Goal: Task Accomplishment & Management: Use online tool/utility

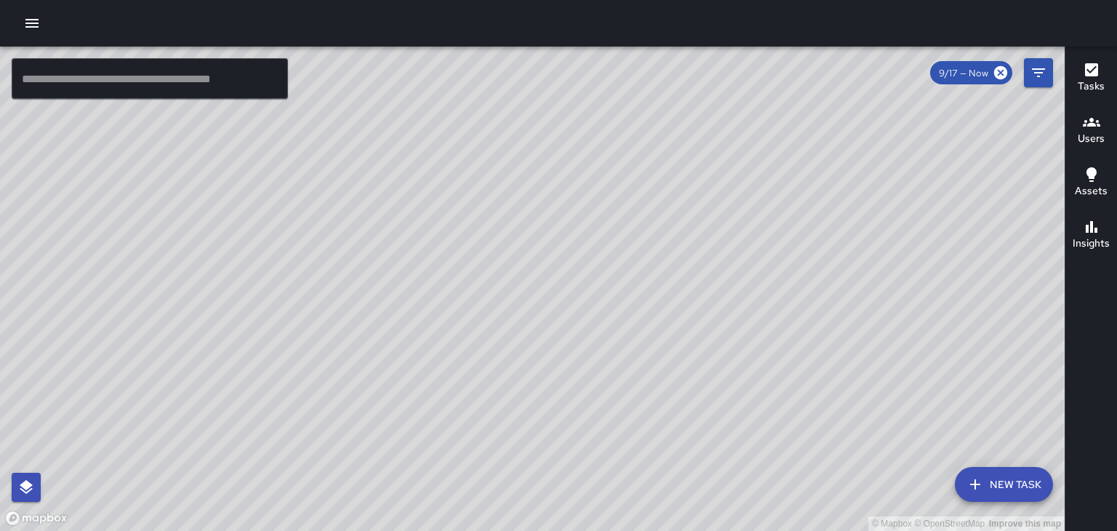
click at [36, 23] on icon "button" at bounding box center [31, 23] width 13 height 9
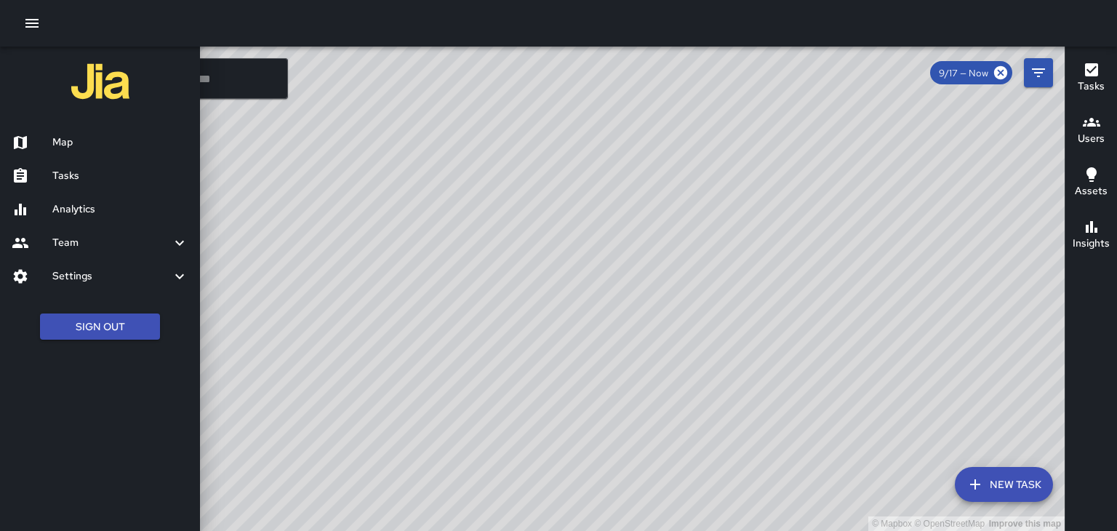
click at [111, 186] on div "Tasks" at bounding box center [100, 175] width 200 height 33
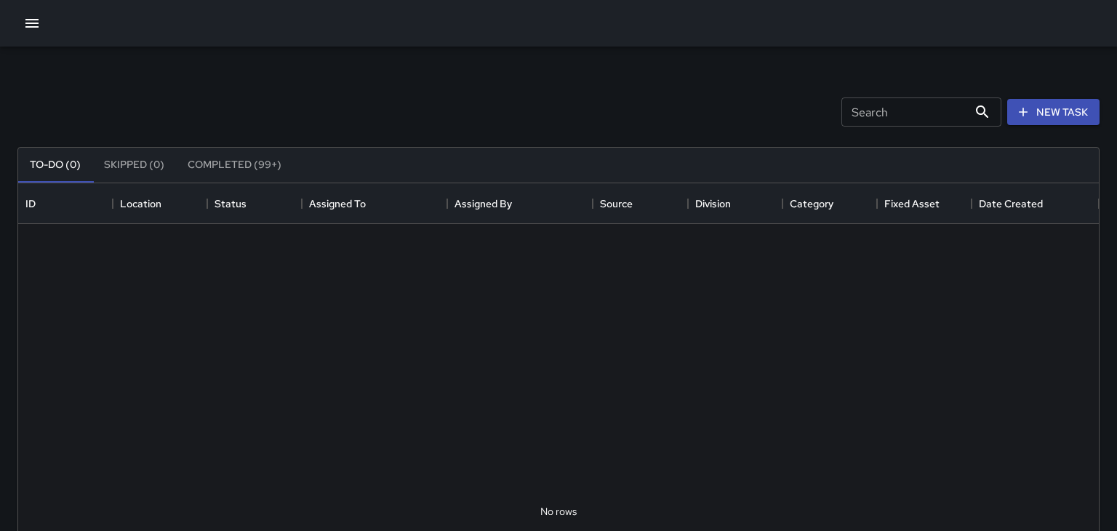
scroll to position [616, 1081]
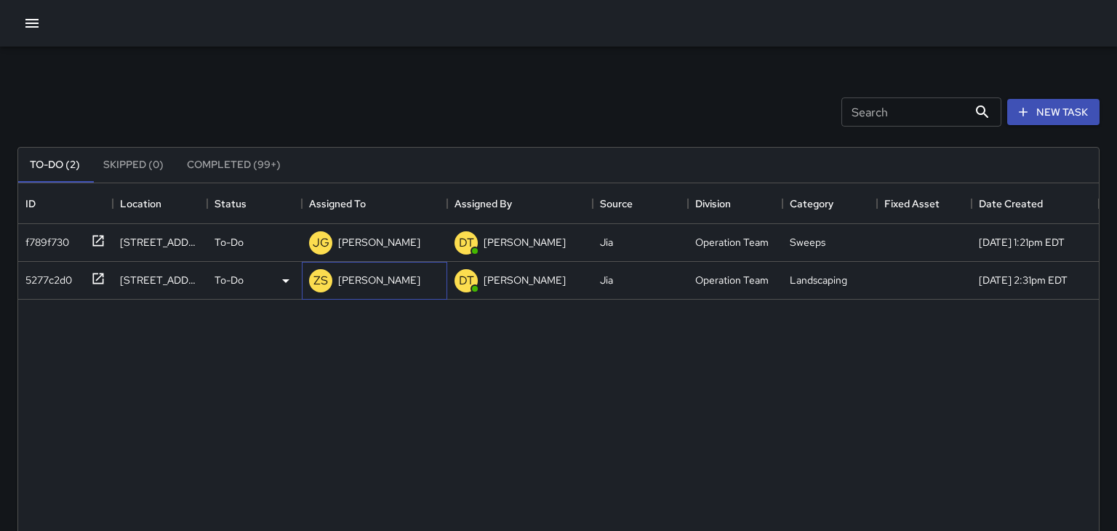
click at [380, 287] on p "[PERSON_NAME]" at bounding box center [379, 280] width 82 height 15
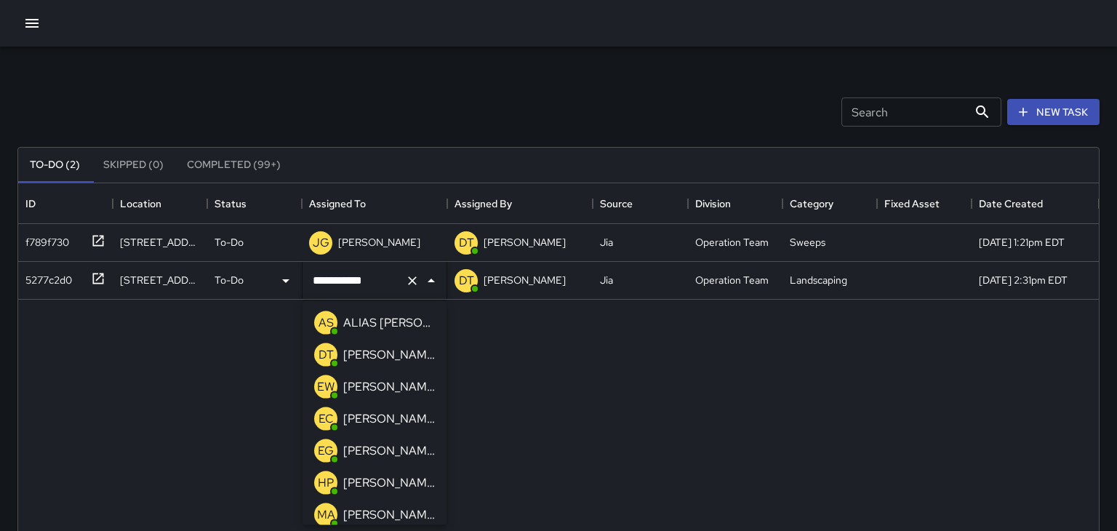
scroll to position [390, 0]
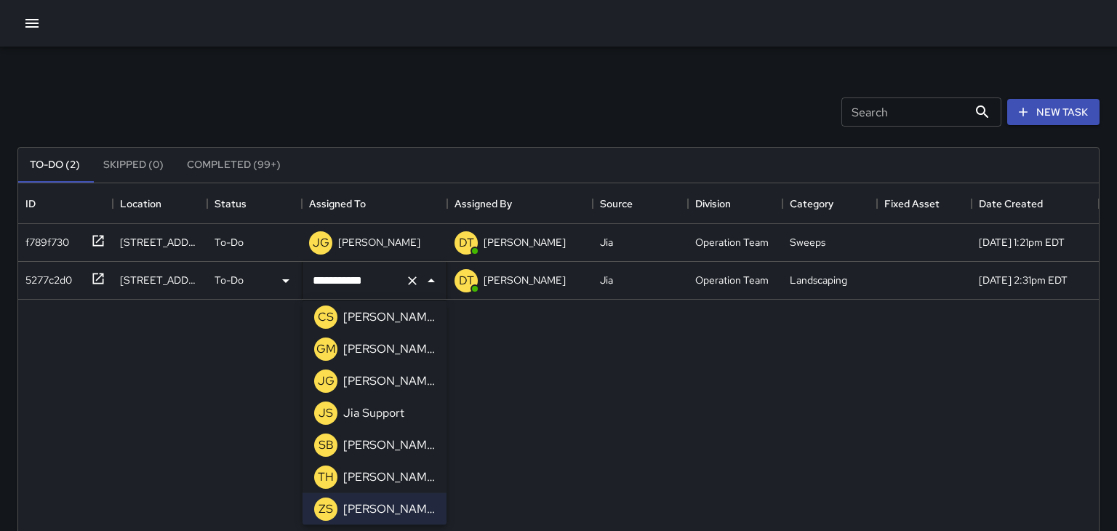
click at [560, 446] on div "**********" at bounding box center [558, 511] width 1081 height 575
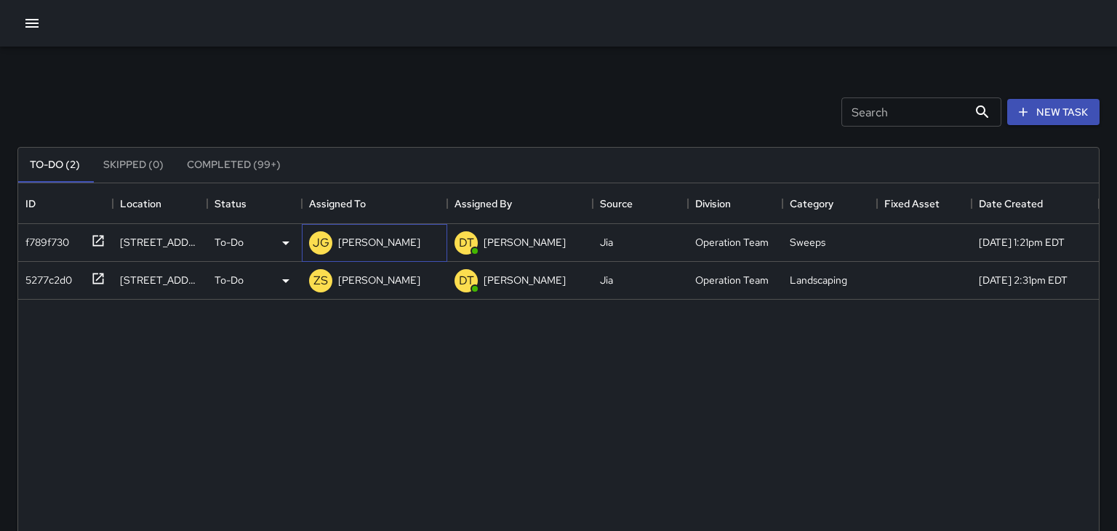
click at [392, 239] on p "[PERSON_NAME]" at bounding box center [379, 242] width 82 height 15
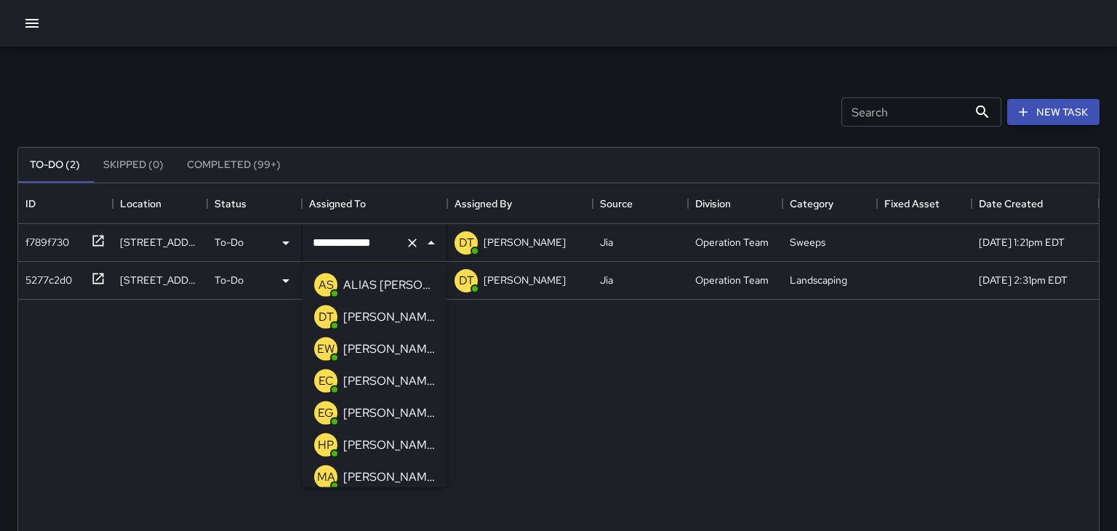
scroll to position [262, 0]
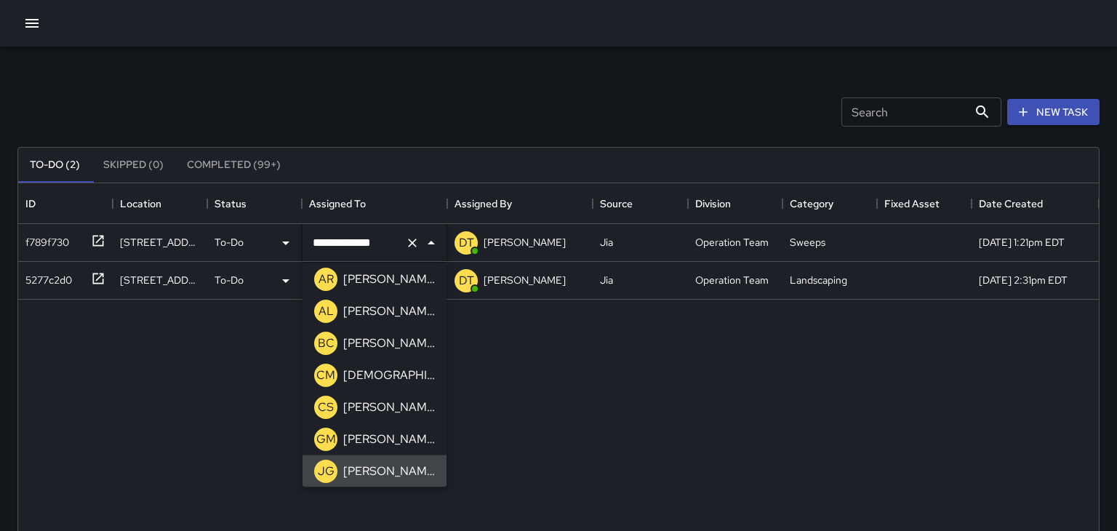
click at [621, 386] on div "**********" at bounding box center [558, 511] width 1081 height 575
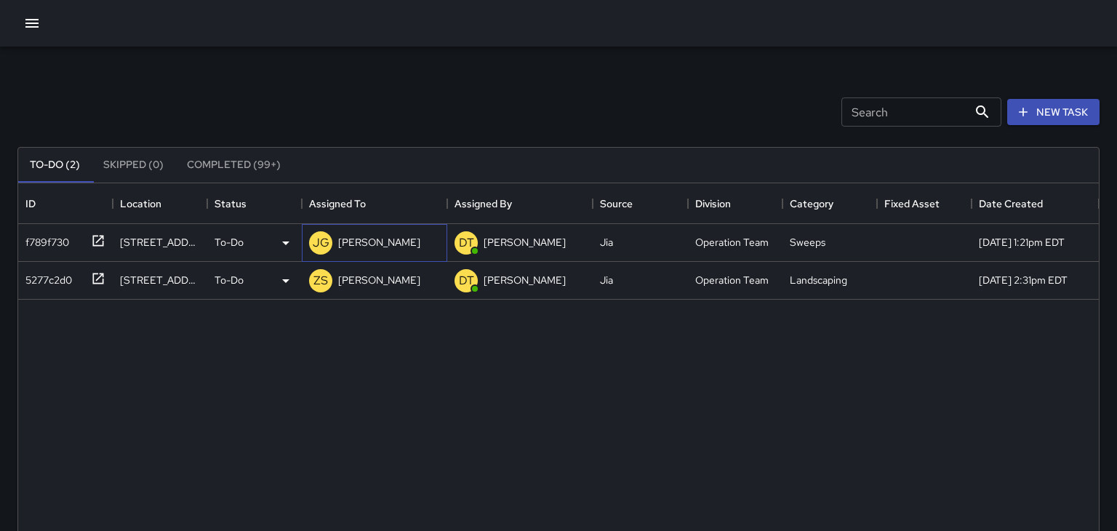
click at [417, 243] on p "[PERSON_NAME]" at bounding box center [379, 242] width 82 height 15
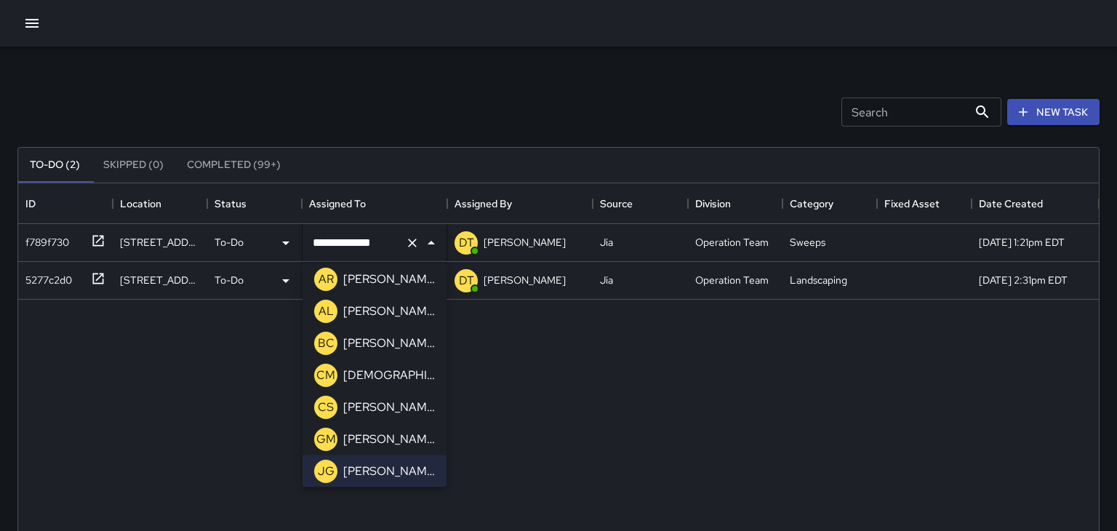
click at [554, 367] on div "**********" at bounding box center [558, 511] width 1081 height 575
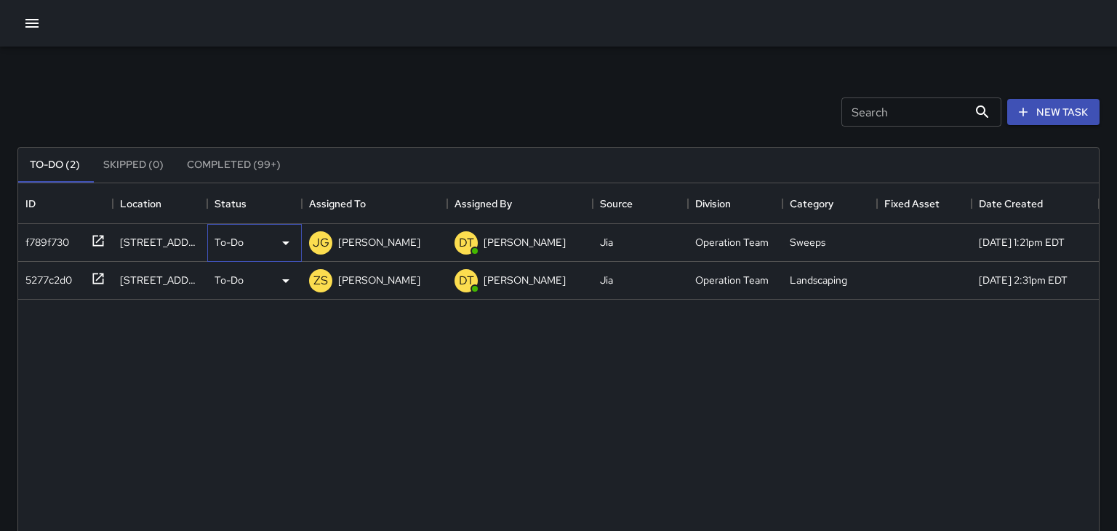
click at [228, 228] on div "To-Do" at bounding box center [254, 243] width 95 height 38
click at [373, 250] on div at bounding box center [558, 265] width 1117 height 531
click at [382, 251] on div "[PERSON_NAME]" at bounding box center [379, 242] width 88 height 20
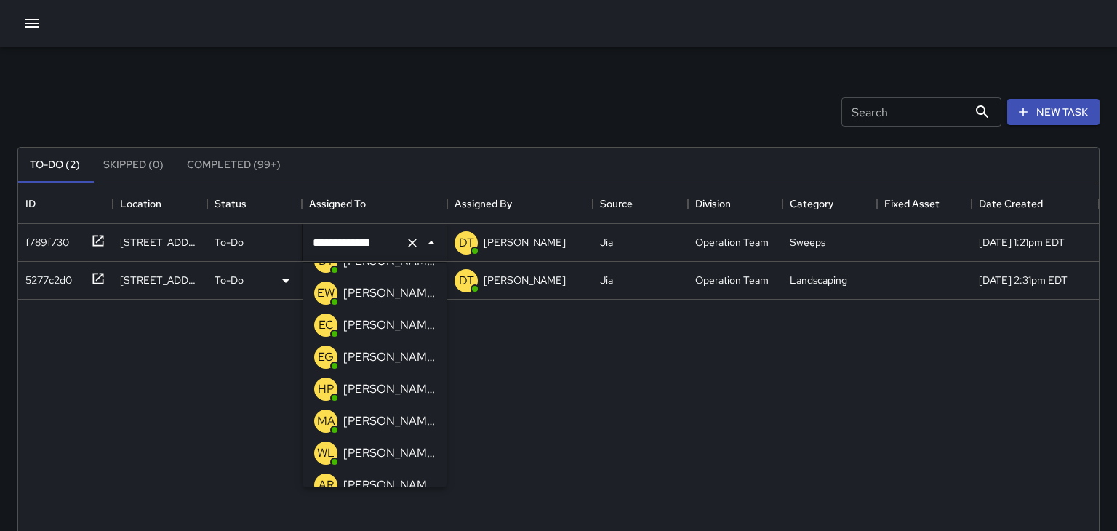
scroll to position [55, 0]
click at [394, 329] on p "[PERSON_NAME]" at bounding box center [389, 325] width 92 height 17
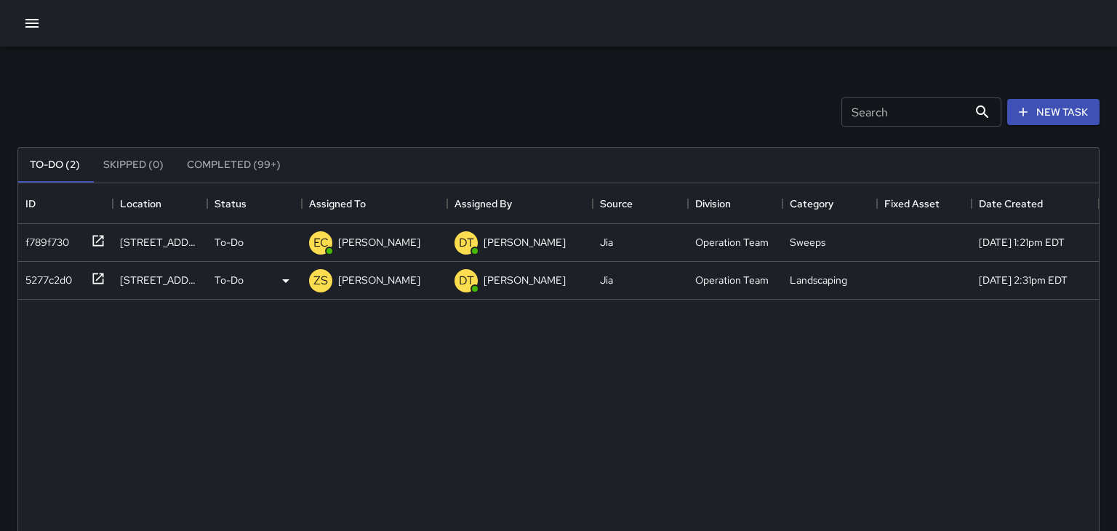
click at [35, 21] on icon "button" at bounding box center [31, 23] width 17 height 17
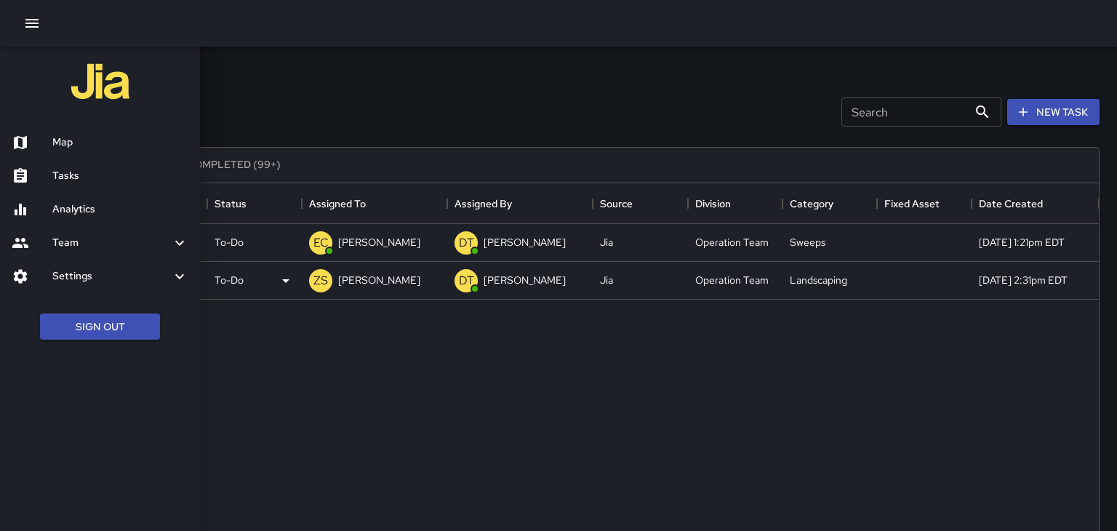
click at [89, 149] on h6 "Map" at bounding box center [120, 143] width 136 height 16
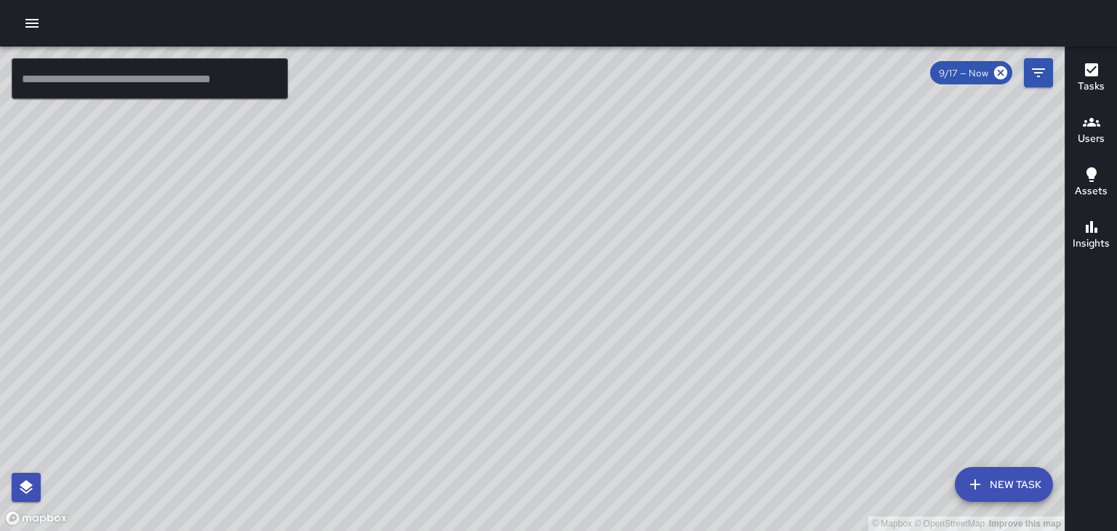
click at [963, 390] on div "© Mapbox © OpenStreetMap Improve this map" at bounding box center [532, 289] width 1065 height 484
click at [631, 339] on div "© Mapbox © OpenStreetMap Improve this map" at bounding box center [532, 289] width 1065 height 484
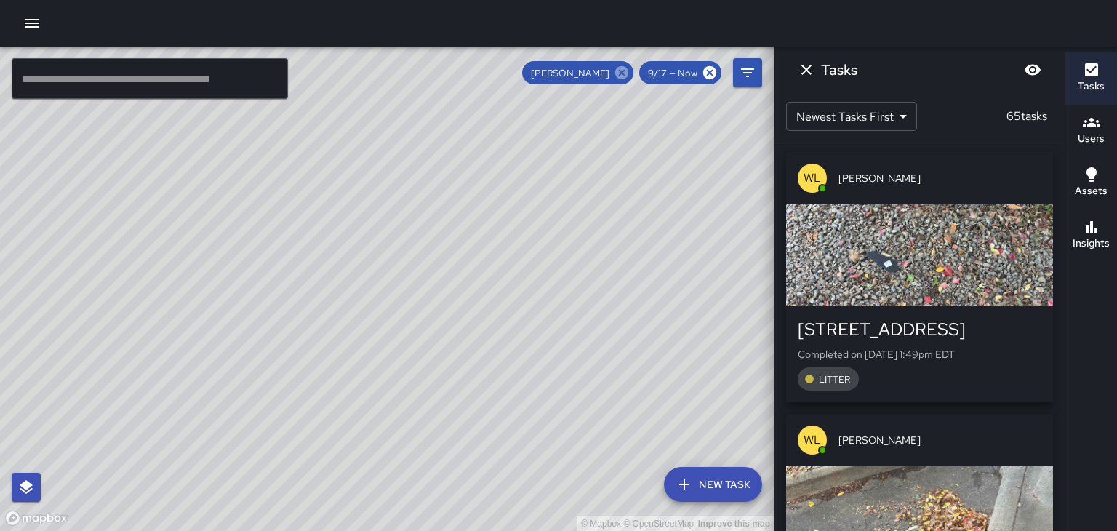
click at [618, 69] on icon at bounding box center [621, 72] width 13 height 13
click at [492, 263] on div "© Mapbox © OpenStreetMap Improve this map" at bounding box center [387, 289] width 774 height 484
click at [476, 281] on div "© Mapbox © OpenStreetMap Improve this map" at bounding box center [387, 289] width 774 height 484
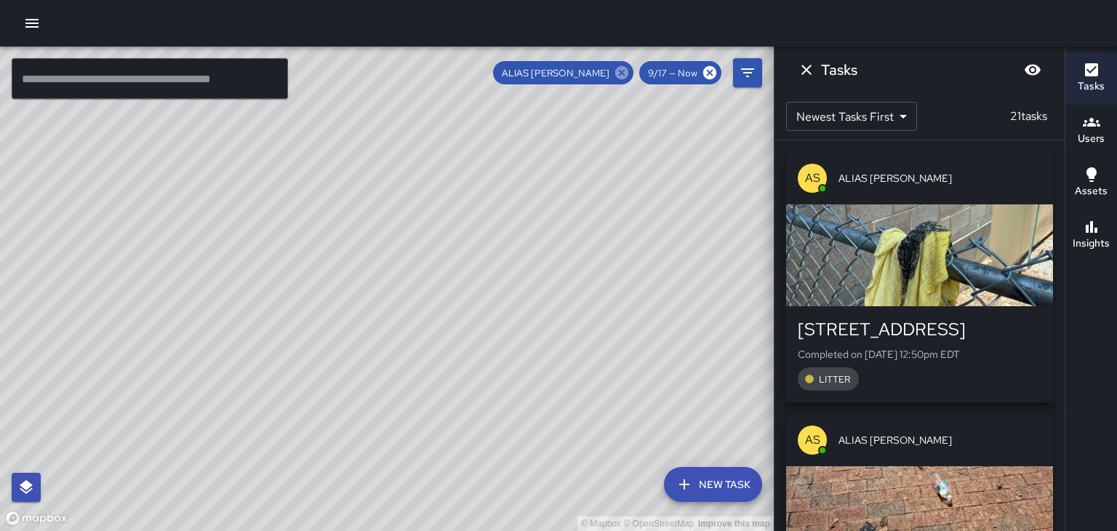
click at [623, 71] on icon at bounding box center [622, 73] width 16 height 16
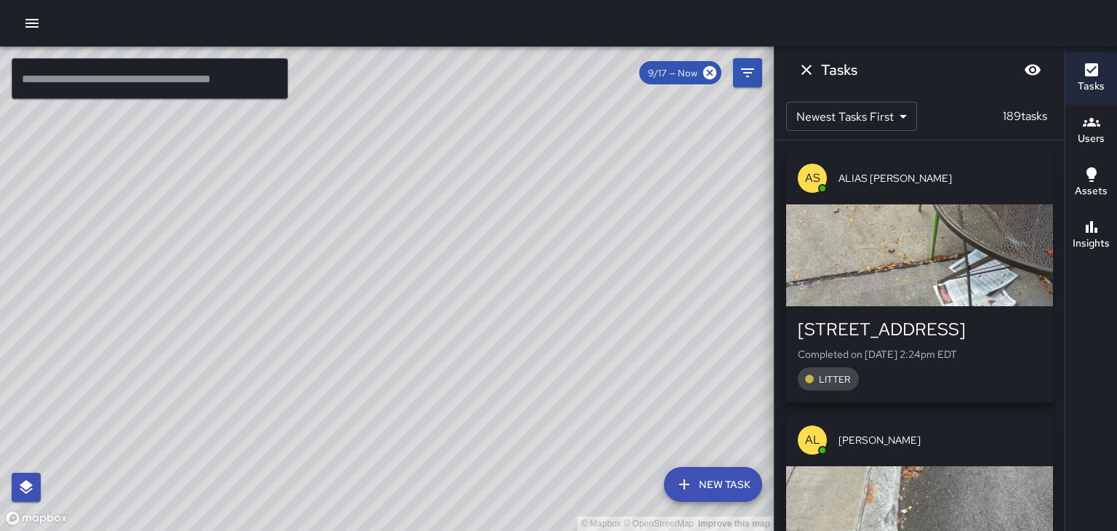
click at [223, 402] on div "© Mapbox © OpenStreetMap Improve this map" at bounding box center [387, 289] width 774 height 484
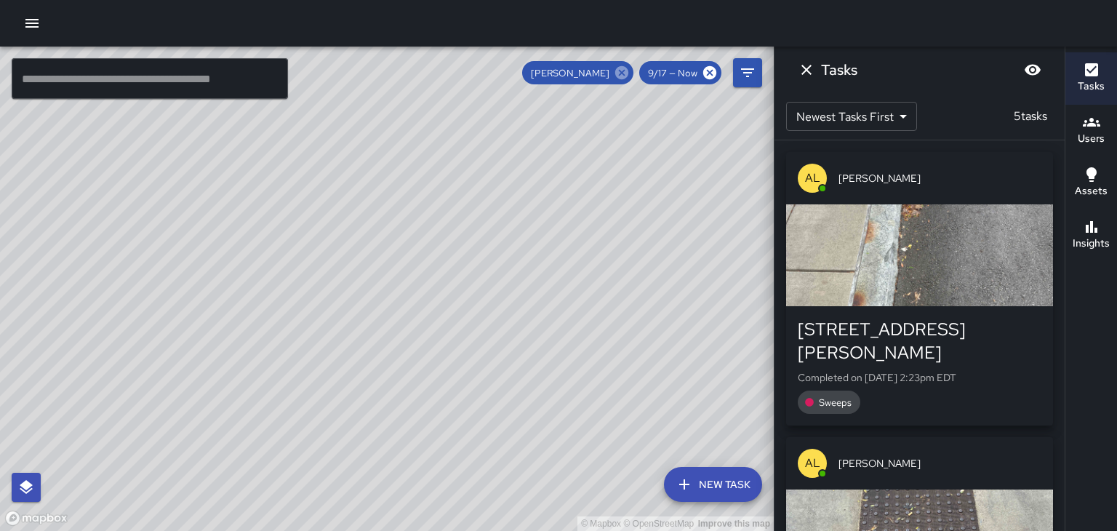
click at [617, 74] on icon at bounding box center [621, 72] width 13 height 13
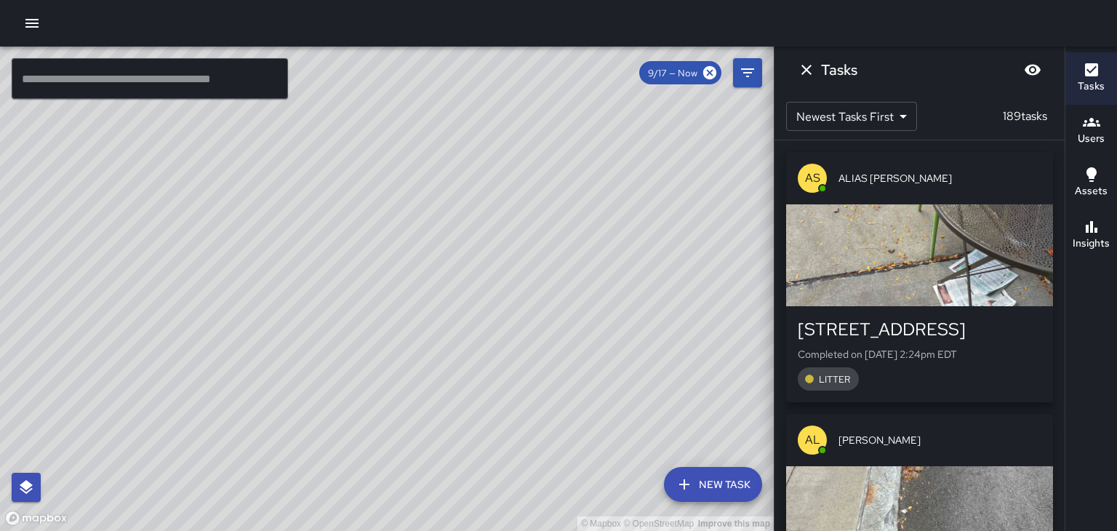
click at [212, 418] on div "© Mapbox © OpenStreetMap Improve this map" at bounding box center [387, 289] width 774 height 484
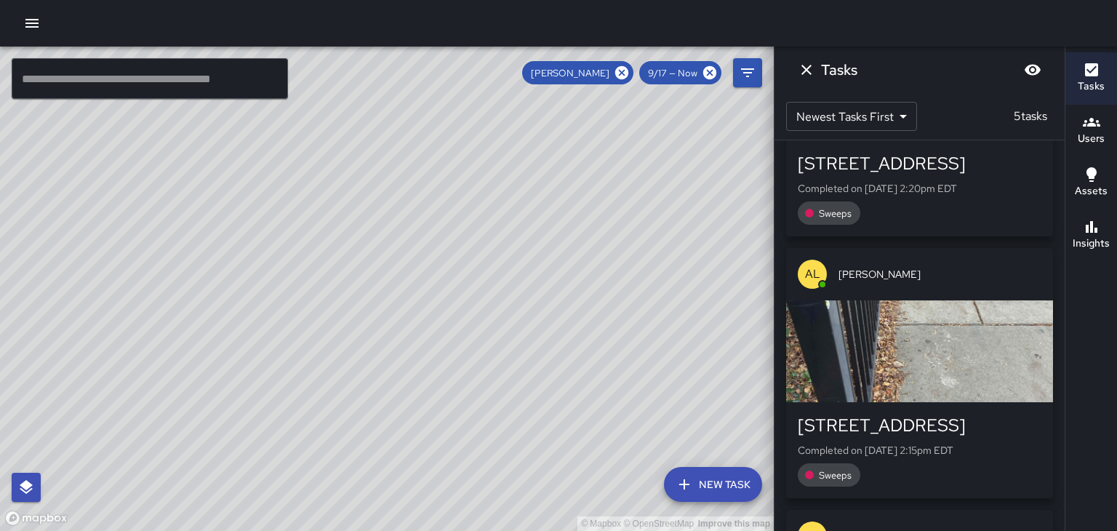
scroll to position [455, 0]
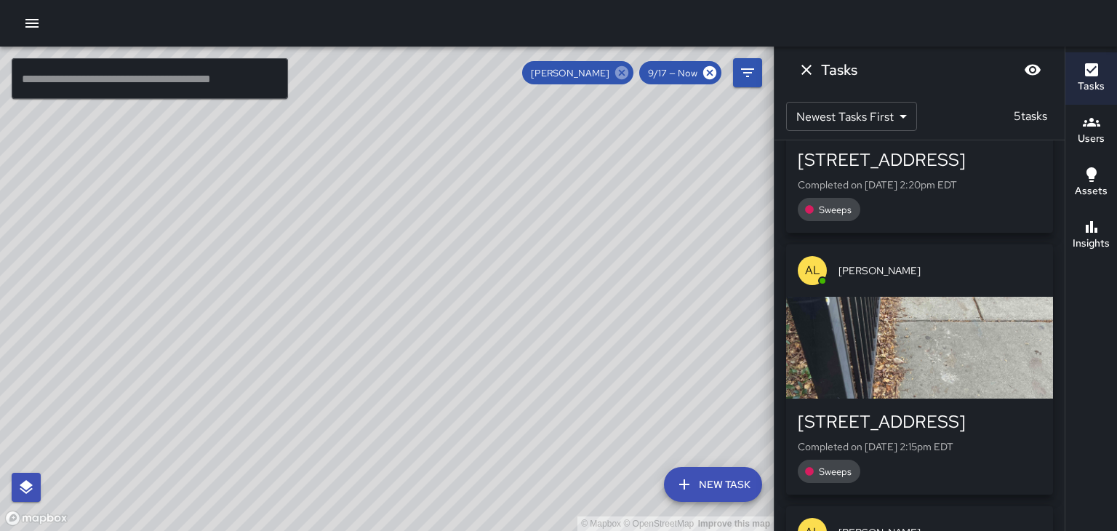
click at [630, 65] on icon at bounding box center [622, 73] width 16 height 16
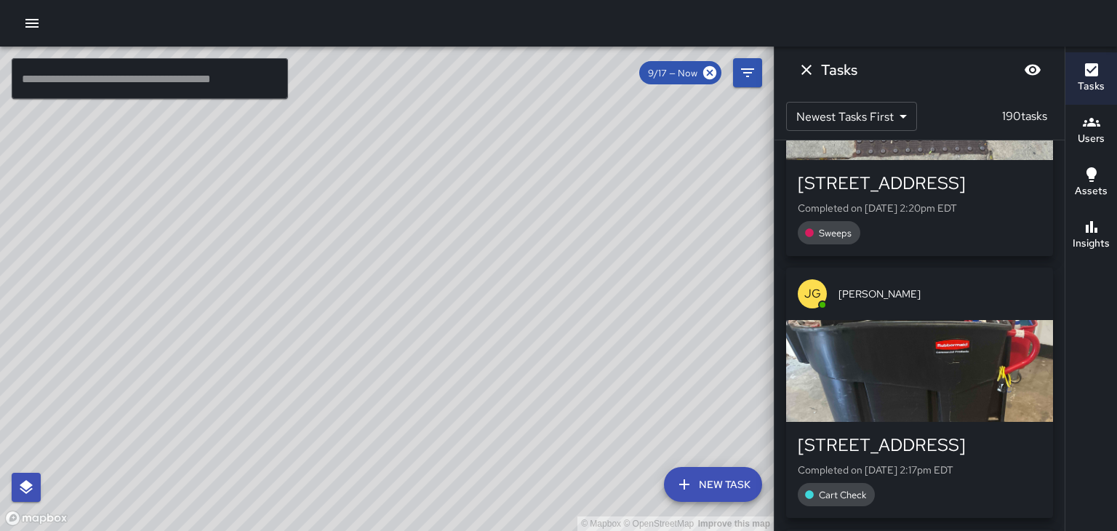
scroll to position [1264, 0]
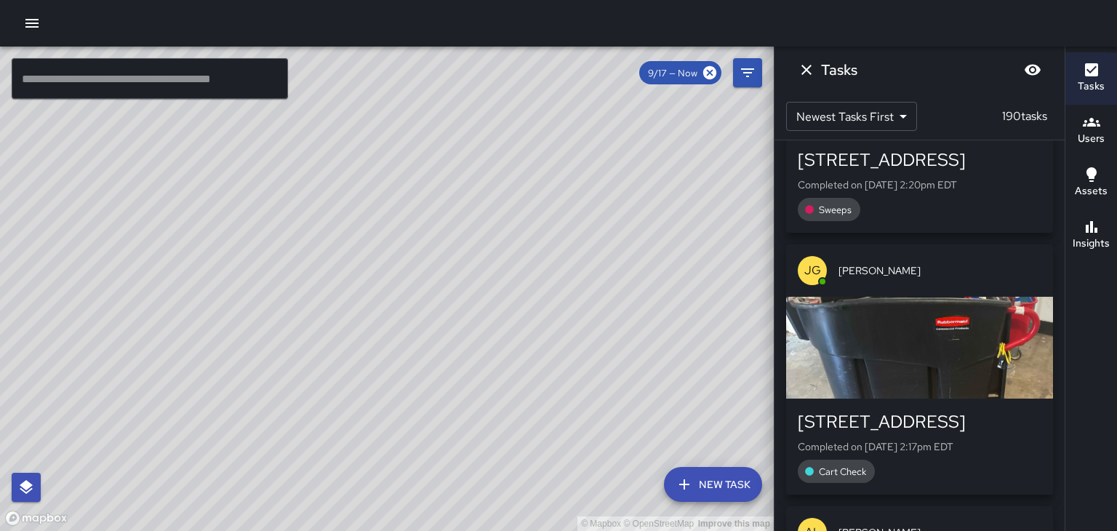
click at [1114, 246] on button "Insights" at bounding box center [1092, 236] width 52 height 52
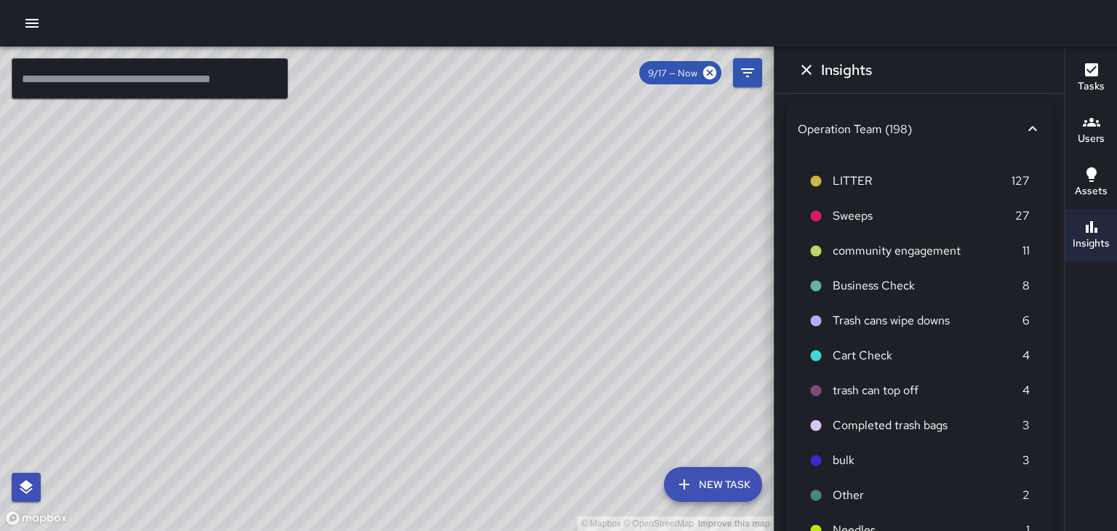
scroll to position [3382, 0]
